Goal: Communication & Community: Participate in discussion

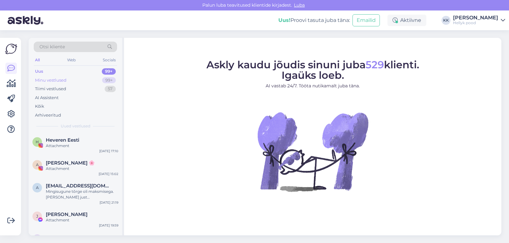
click at [55, 79] on div "Minu vestlused" at bounding box center [51, 80] width 32 height 6
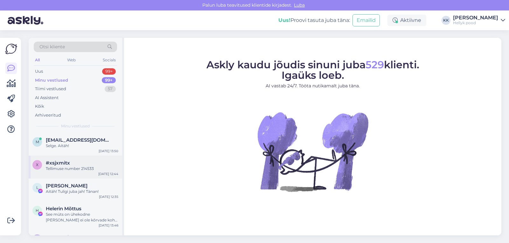
click at [74, 164] on div "#xsjxmitx" at bounding box center [82, 163] width 73 height 6
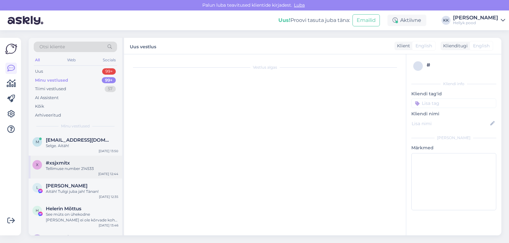
scroll to position [262, 0]
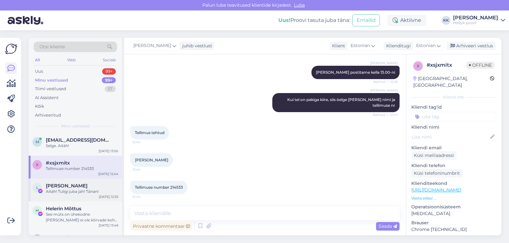
click at [66, 186] on span "Liis Loorents" at bounding box center [67, 186] width 42 height 6
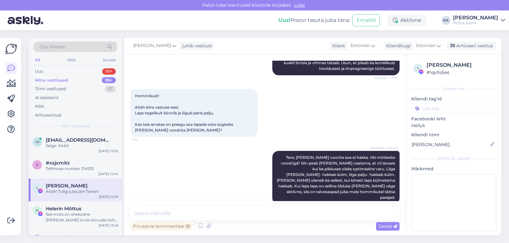
scroll to position [3229, 0]
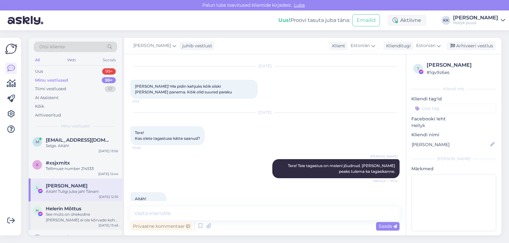
click at [68, 213] on div "See müts on ühekodne ja selle ei ole kõrvade kohal tuule kaitset. Esimeste sügi…" at bounding box center [82, 217] width 73 height 11
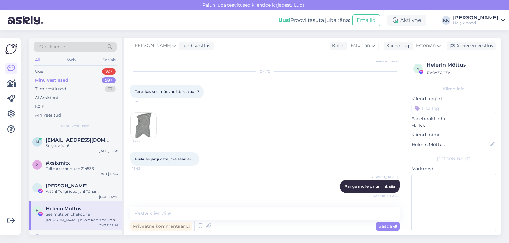
scroll to position [1508, 0]
